Goal: Task Accomplishment & Management: Manage account settings

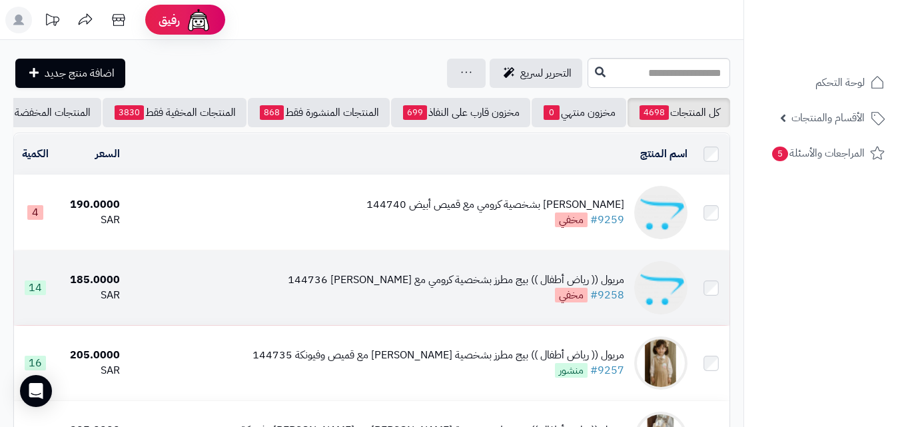
click at [515, 288] on div "مريول (( رياض أطفال )) بيج مطرز بشخصية كرومي مع [PERSON_NAME] 144736" at bounding box center [456, 280] width 337 height 15
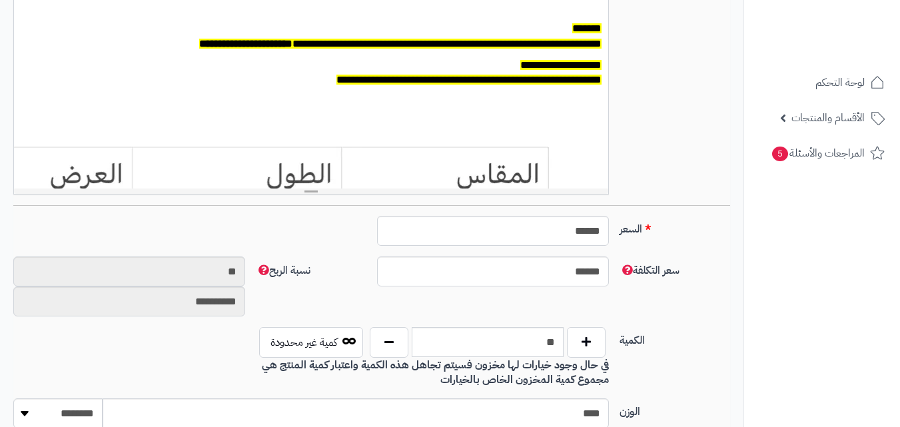
scroll to position [110, 0]
click at [887, 365] on nav "لوحة التحكم الأقسام والمنتجات المنتجات مخزون الخيارات الأقسام الماركات مواصفات …" at bounding box center [822, 230] width 157 height 427
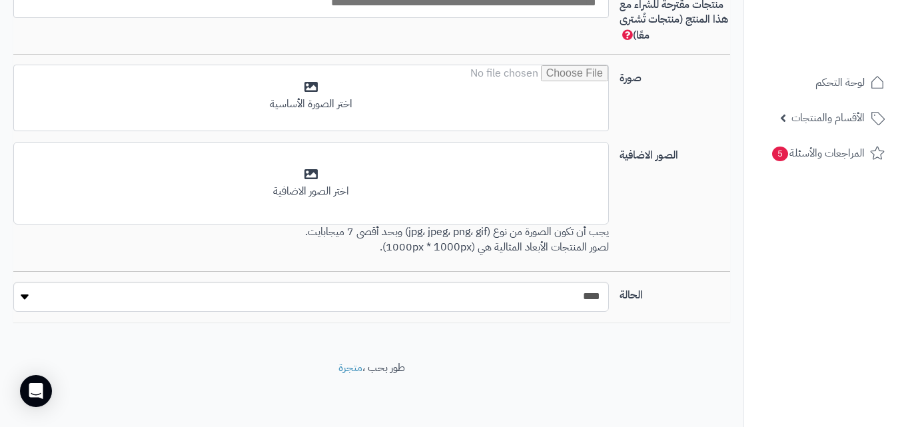
scroll to position [0, 0]
